Goal: Download file/media

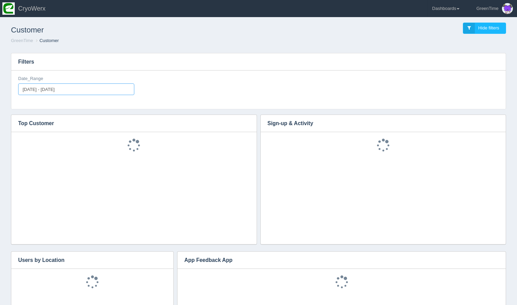
type input "[DATE]"
click at [83, 91] on input "[DATE] - [DATE]" at bounding box center [76, 90] width 116 height 12
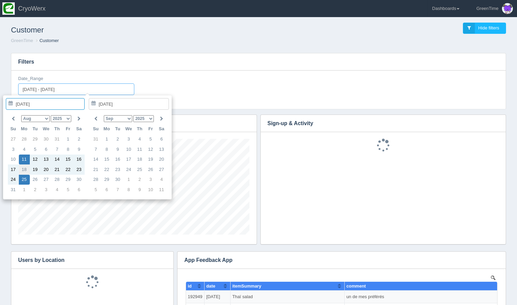
type input "[DATE]"
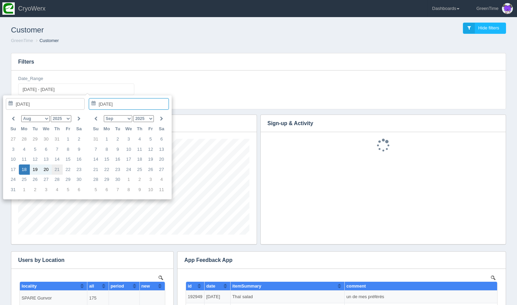
scroll to position [0, 0]
type input "[DATE]"
type input "[DATE] - [DATE]"
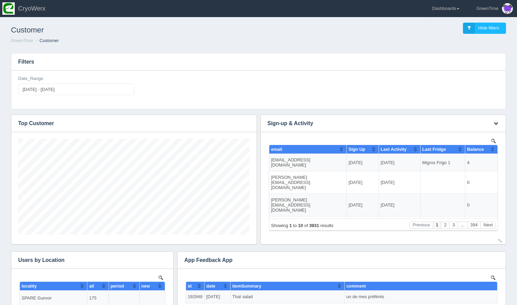
scroll to position [96, 231]
click at [497, 124] on icon "button" at bounding box center [495, 123] width 4 height 4
click at [474, 136] on link "Download CSV" at bounding box center [473, 134] width 55 height 10
click at [447, 9] on link "Dashboards" at bounding box center [446, 8] width 36 height 17
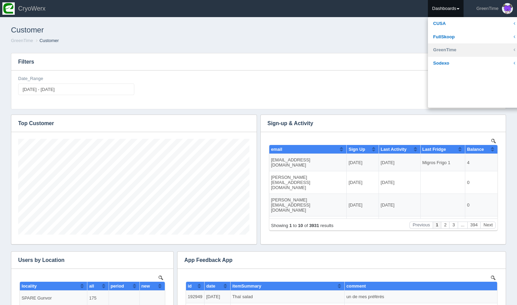
click at [447, 49] on link "GreenTime" at bounding box center [474, 49] width 92 height 13
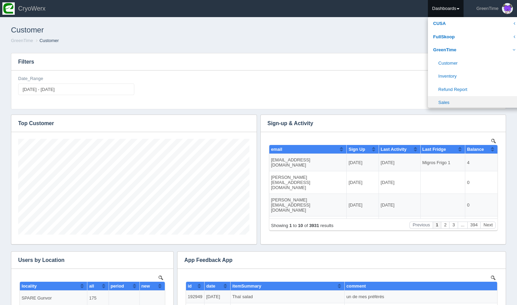
click at [448, 99] on link "Sales" at bounding box center [474, 102] width 92 height 13
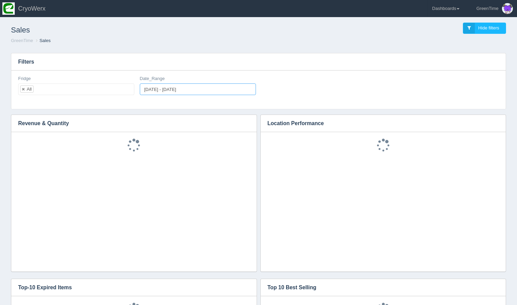
type input "[DATE]"
click at [184, 91] on input "[DATE] - [DATE]" at bounding box center [198, 90] width 116 height 12
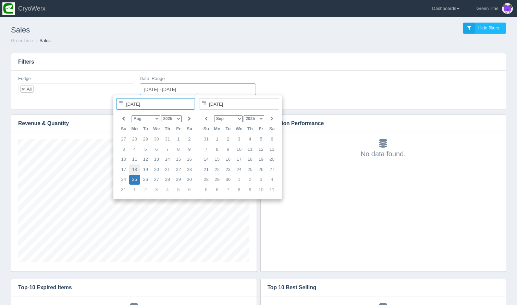
type input "[DATE]"
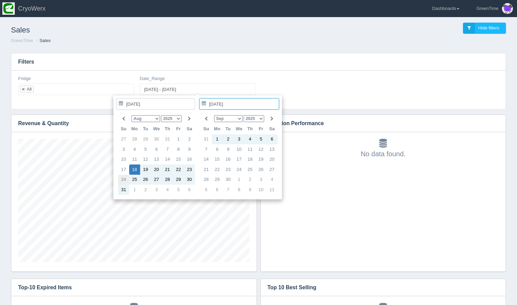
type input "[DATE]"
type input "[DATE] - [DATE]"
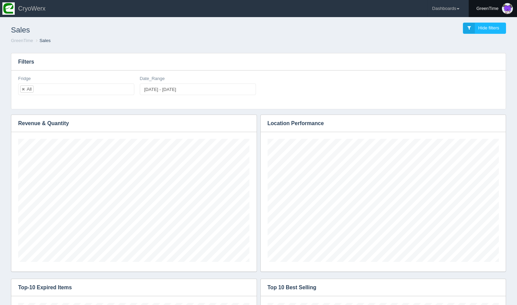
scroll to position [0, 0]
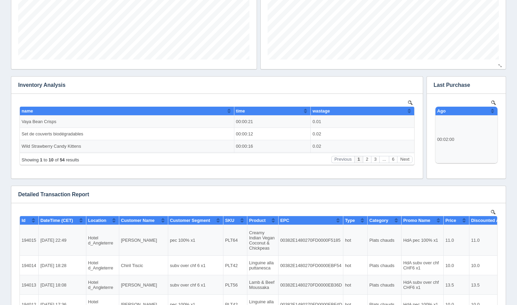
scroll to position [514, 0]
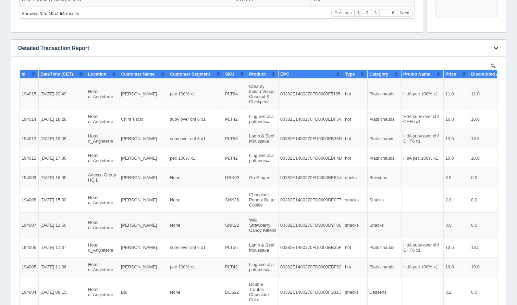
click at [495, 49] on icon "button" at bounding box center [495, 48] width 4 height 4
click at [474, 61] on link "Download CSV" at bounding box center [473, 58] width 55 height 10
click at [368, 0] on td "0.02" at bounding box center [362, 0] width 103 height 12
